Goal: Task Accomplishment & Management: Use online tool/utility

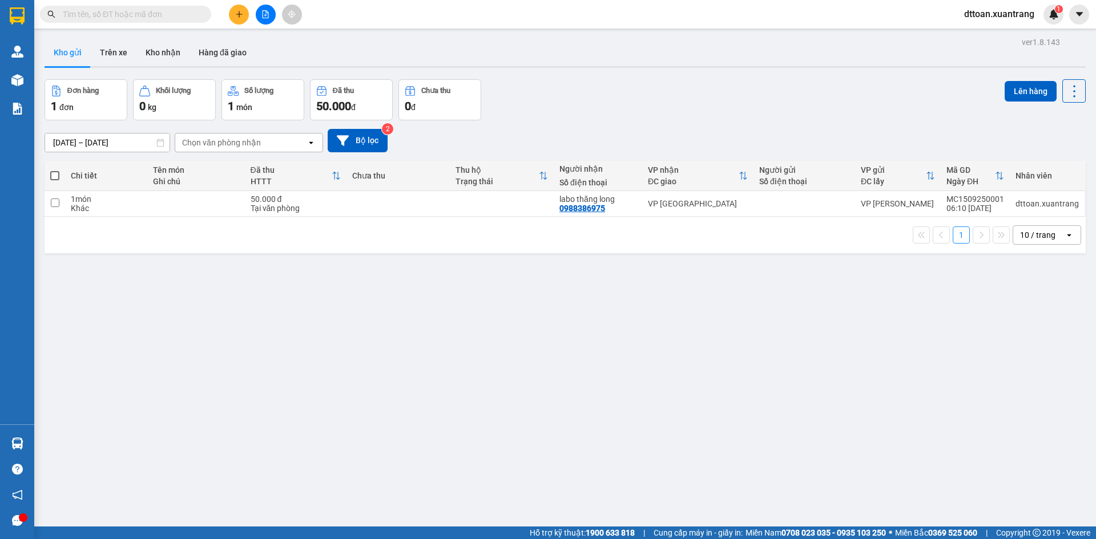
click at [159, 19] on div "Kết quả [PERSON_NAME] ( 0 ) Bộ lọc No Data dttoan.xuantrang 1" at bounding box center [548, 14] width 1096 height 29
click at [157, 18] on input "text" at bounding box center [130, 14] width 135 height 13
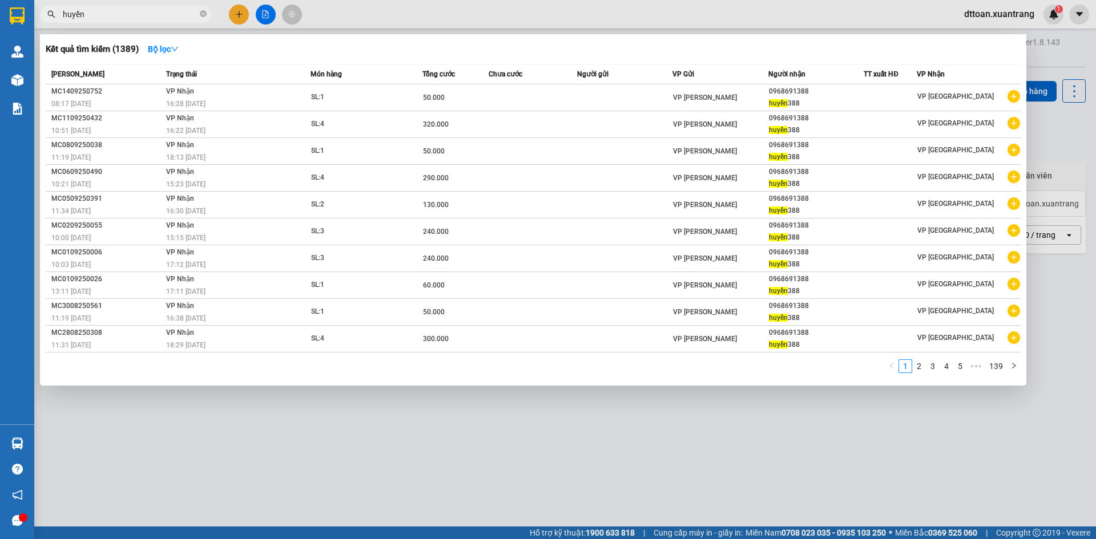
type input "huyền"
click at [377, 12] on div at bounding box center [548, 269] width 1096 height 539
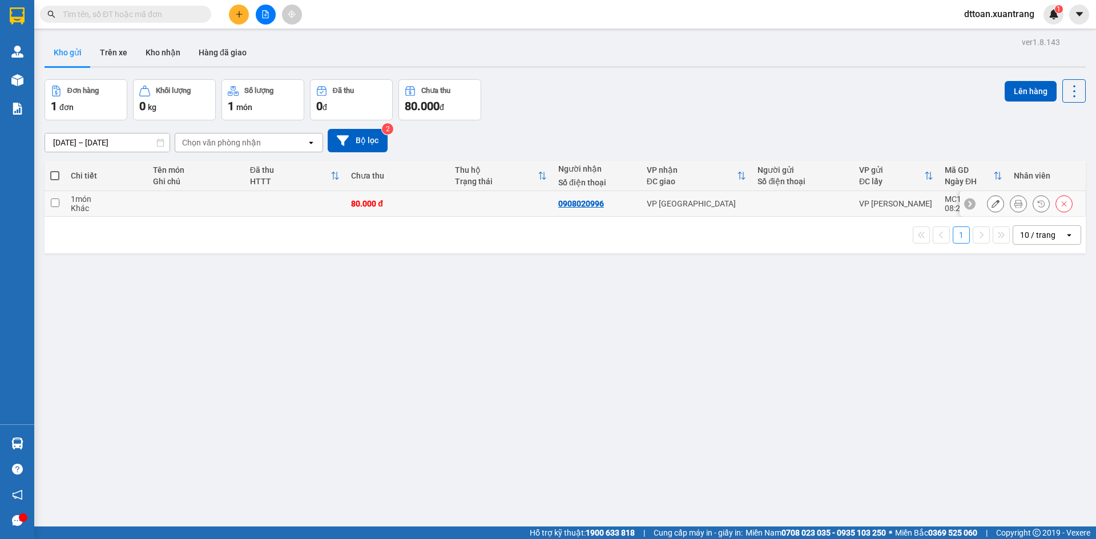
click at [1014, 207] on icon at bounding box center [1018, 204] width 8 height 8
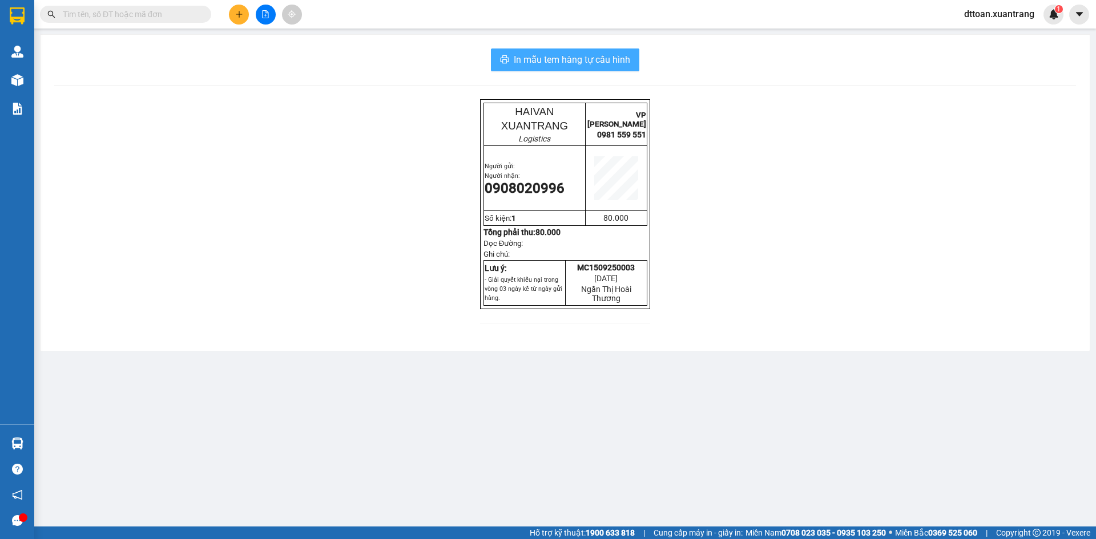
click at [572, 64] on span "In mẫu tem hàng tự cấu hình" at bounding box center [572, 60] width 116 height 14
